Goal: Navigation & Orientation: Find specific page/section

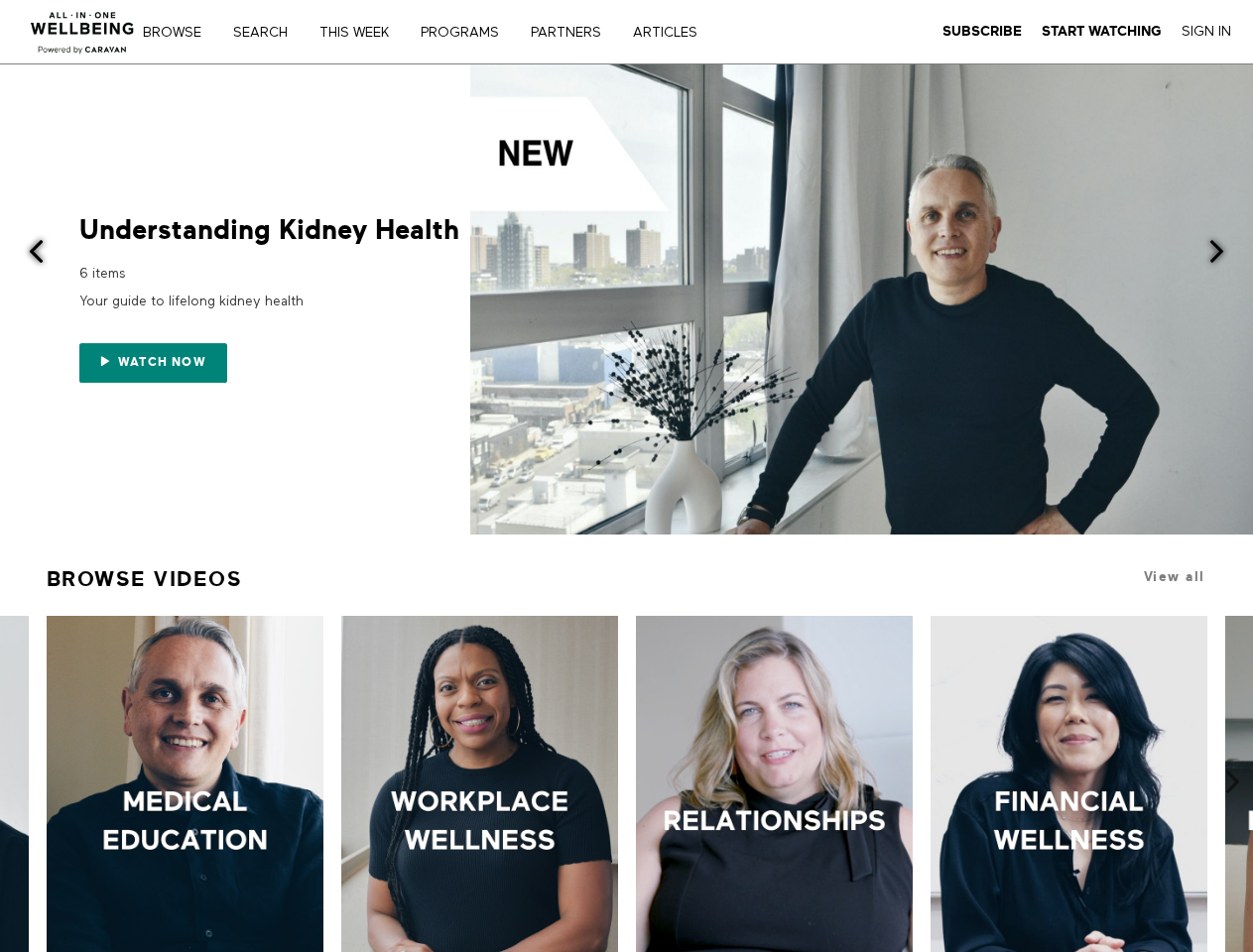
click at [270, 32] on link "Search" at bounding box center [267, 33] width 83 height 14
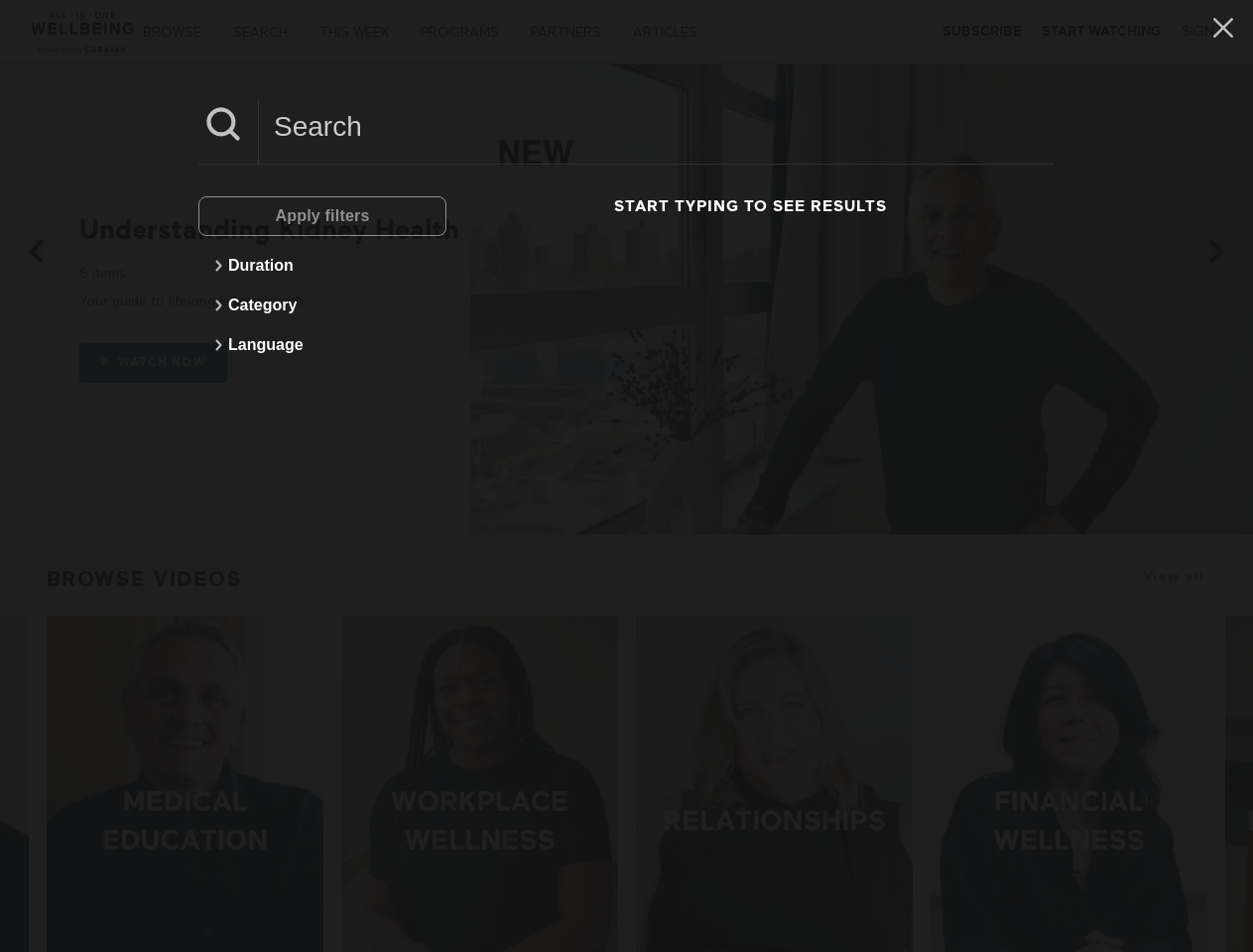
click at [626, 299] on div at bounding box center [861, 300] width 783 height 471
click at [157, 362] on div "Apply filters Duration Category Language Start typing to see results" at bounding box center [626, 476] width 1253 height 952
click at [24, 253] on div "Apply filters Duration Category Language Start typing to see results" at bounding box center [626, 476] width 1253 height 952
click at [1228, 253] on div "Apply filters Duration Category Language Start typing to see results" at bounding box center [626, 476] width 1253 height 952
click at [20, 722] on div "Apply filters Duration Category Language Start typing to see results" at bounding box center [626, 476] width 1253 height 952
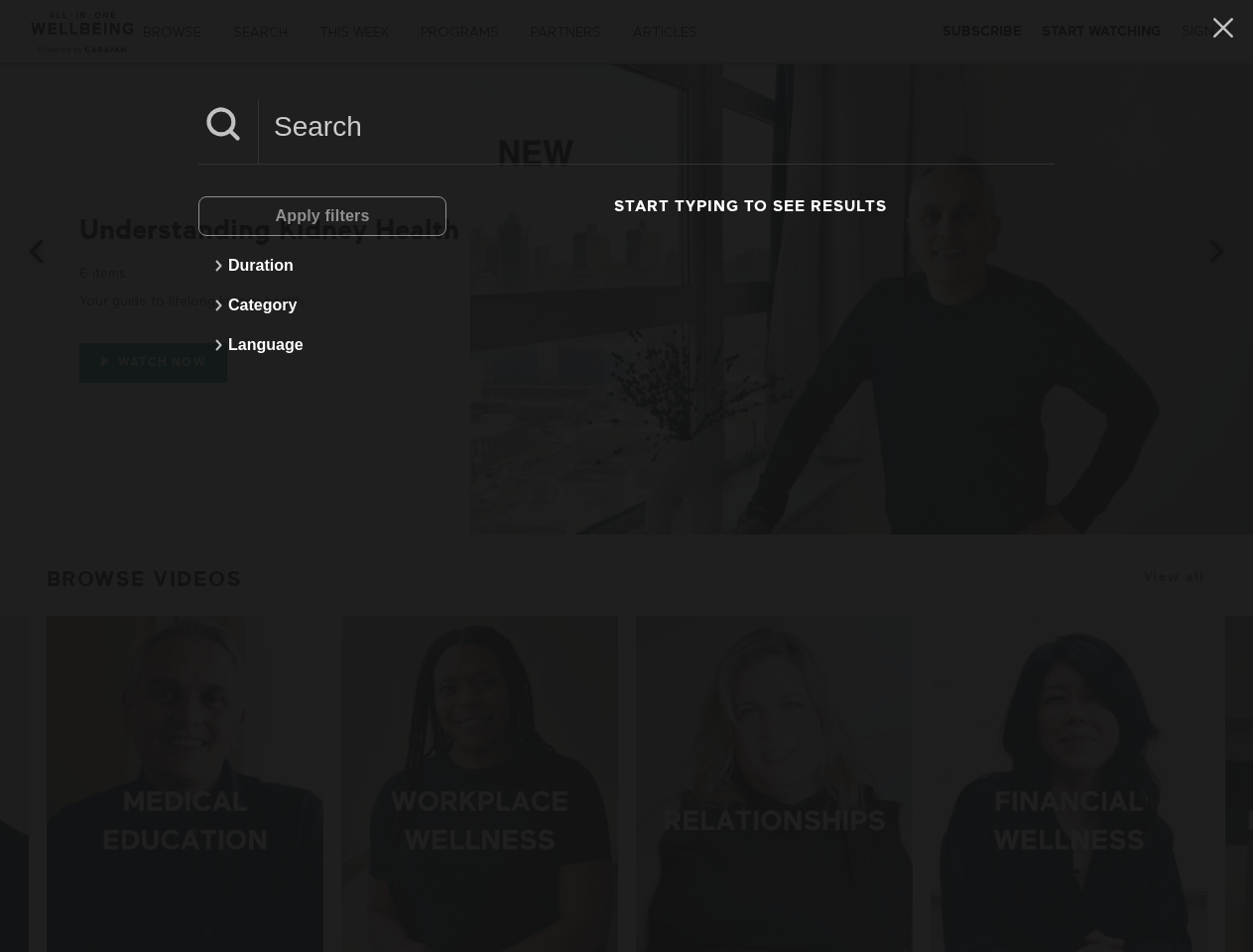
click at [1232, 722] on div "Apply filters Duration Category Language Start typing to see results" at bounding box center [626, 476] width 1253 height 952
